Goal: Check status: Check status

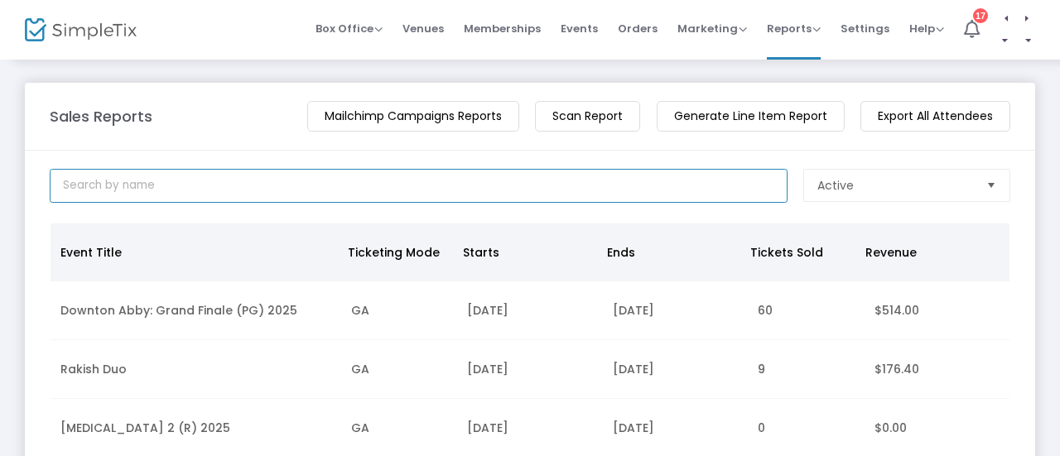
click at [316, 186] on input at bounding box center [419, 186] width 738 height 34
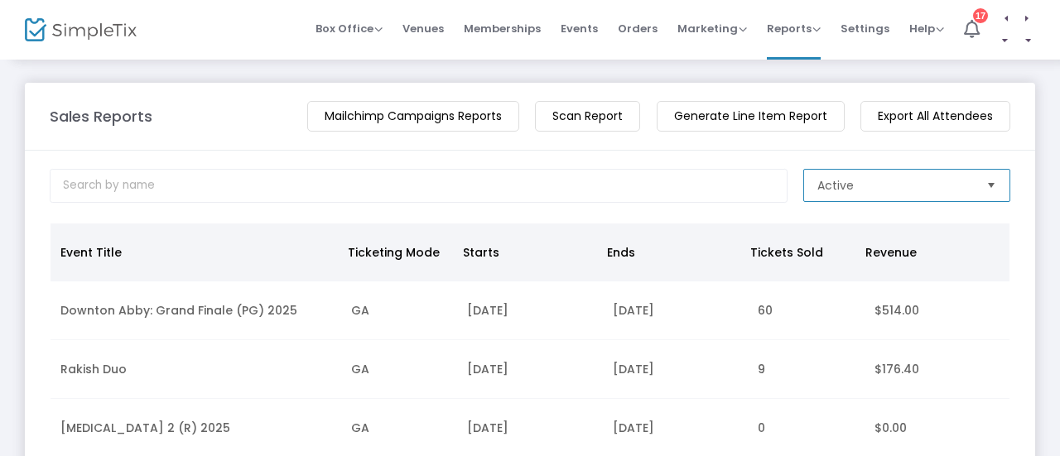
click at [818, 183] on span "Active" at bounding box center [836, 185] width 36 height 17
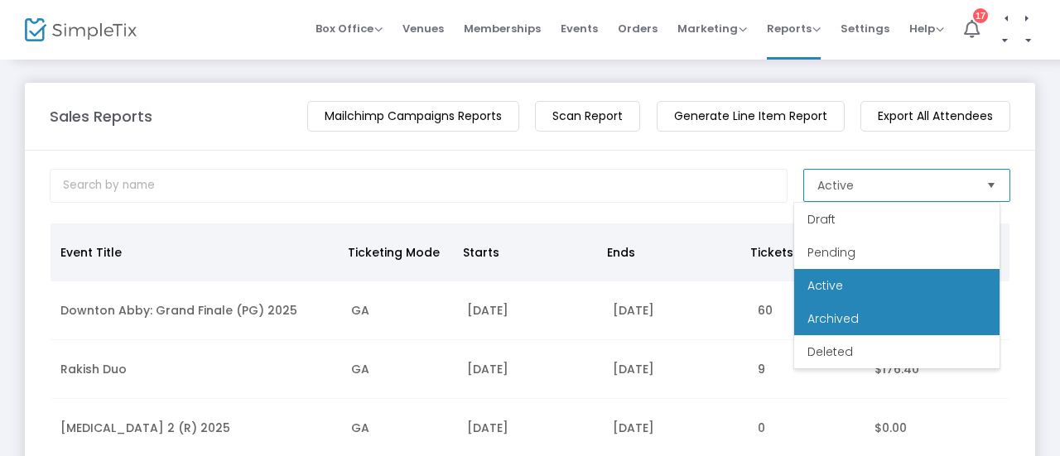
click at [831, 326] on span "Archived" at bounding box center [833, 319] width 51 height 17
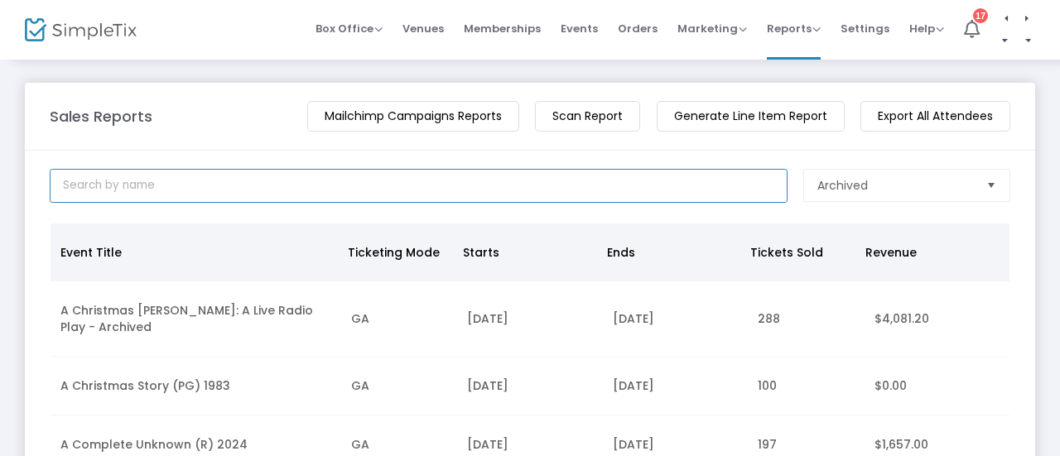
click at [311, 186] on input at bounding box center [419, 186] width 738 height 34
type input "FREAKIER"
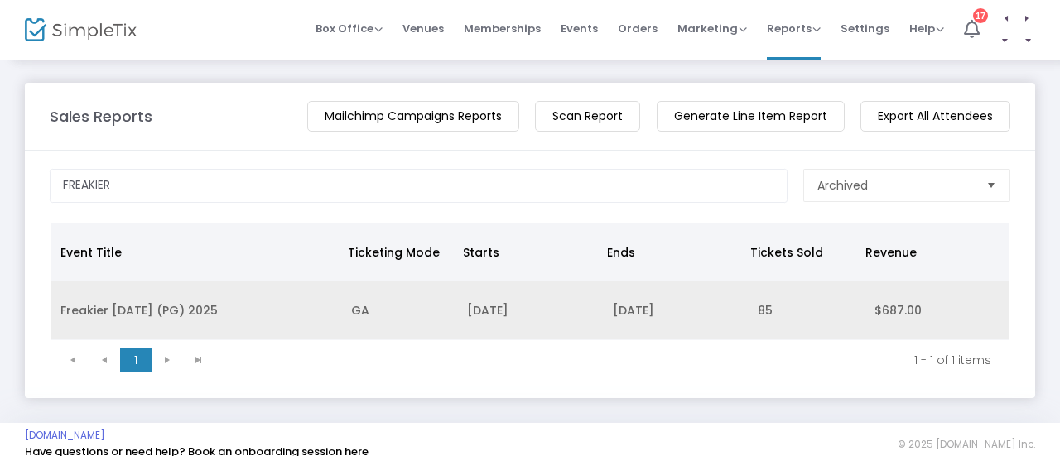
click at [584, 312] on td "[DATE]" at bounding box center [529, 311] width 145 height 59
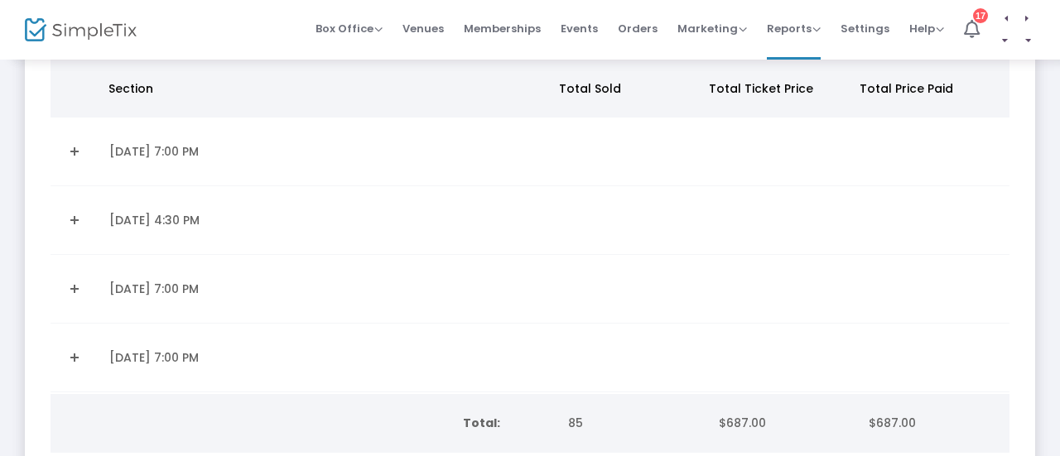
scroll to position [166, 0]
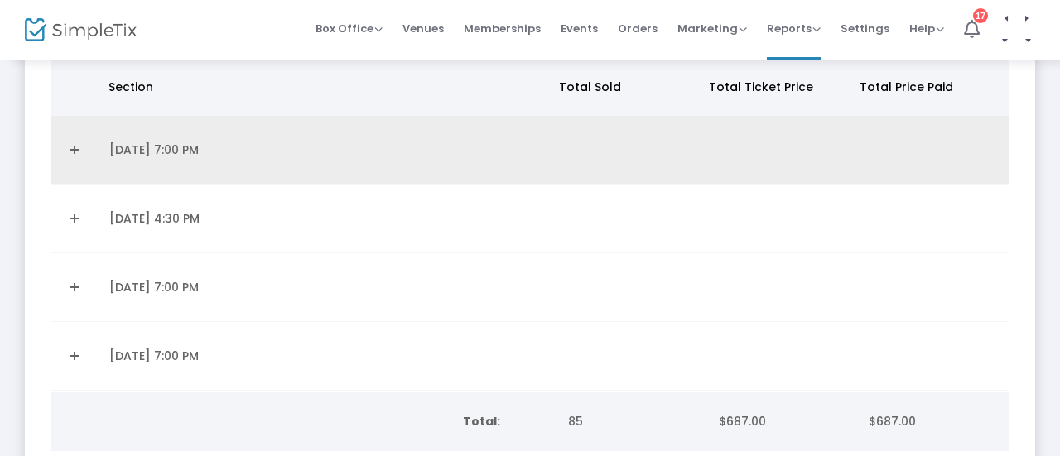
click at [74, 143] on link "Expand Details" at bounding box center [74, 150] width 29 height 27
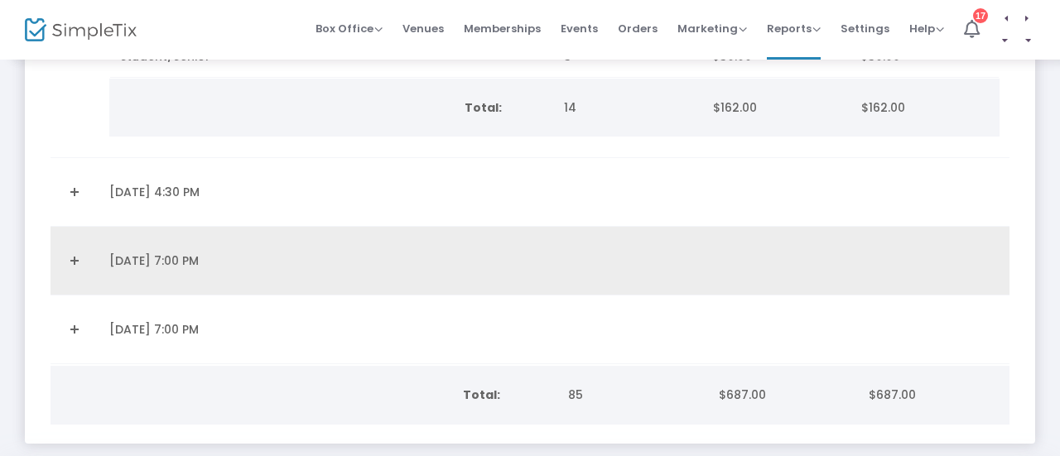
scroll to position [414, 0]
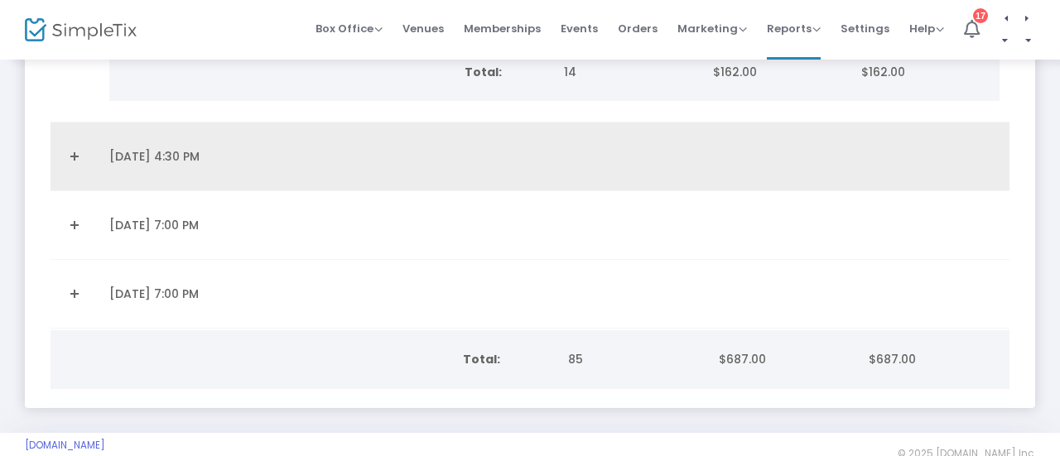
click at [75, 148] on link "Expand Details" at bounding box center [74, 156] width 29 height 27
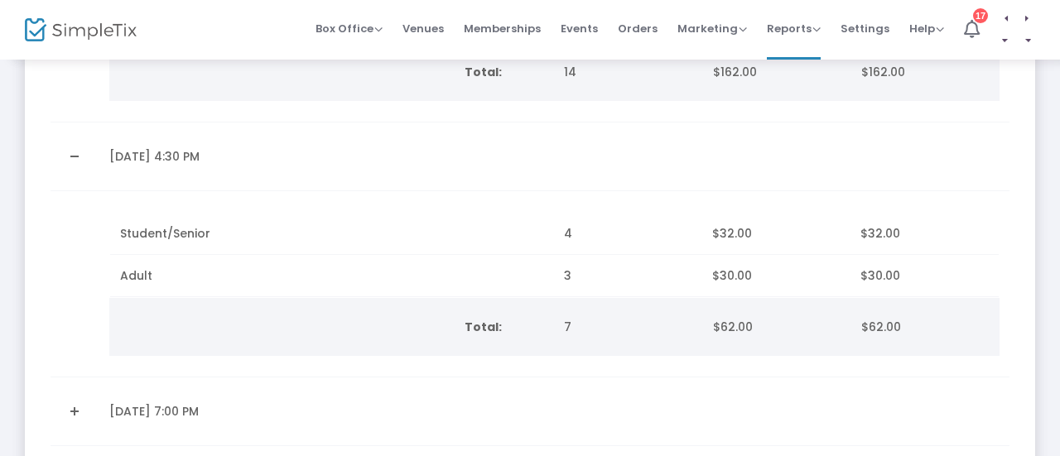
scroll to position [580, 0]
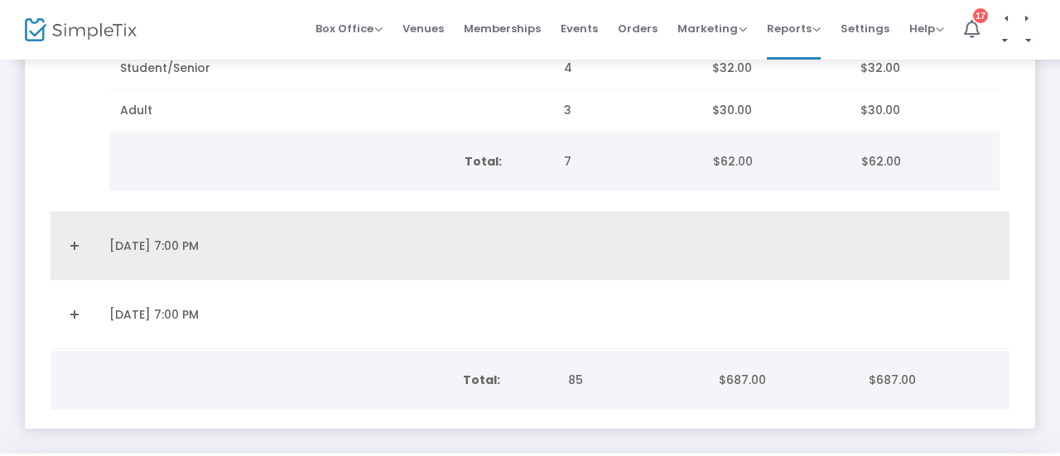
click at [76, 241] on link "Expand Details" at bounding box center [74, 246] width 29 height 27
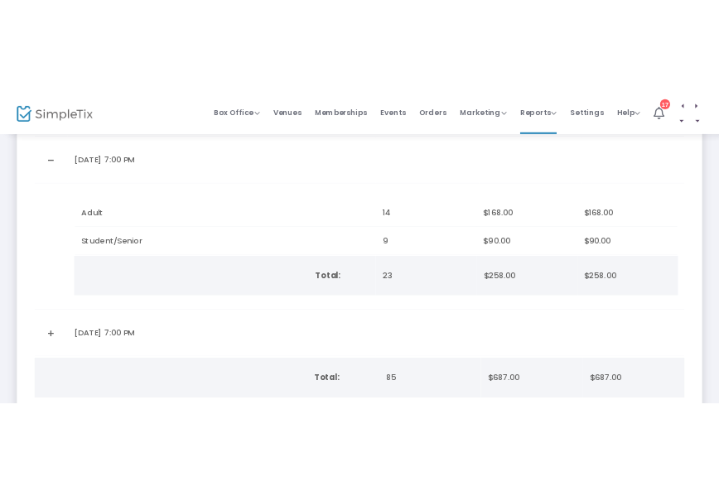
scroll to position [811, 0]
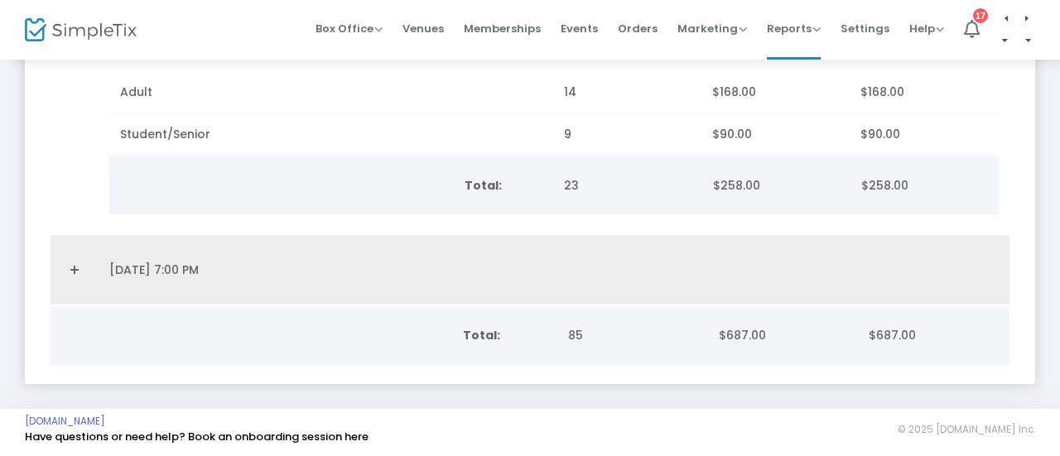
click at [76, 258] on link "Expand Details" at bounding box center [74, 270] width 29 height 27
